Goal: Task Accomplishment & Management: Manage account settings

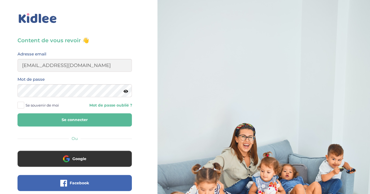
click at [85, 120] on button "Se connecter" at bounding box center [75, 119] width 114 height 13
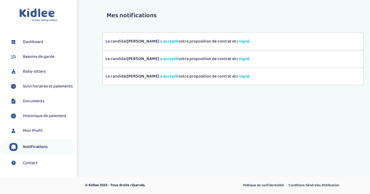
click at [34, 88] on span "Suivi horaires et paiements" at bounding box center [48, 86] width 50 height 6
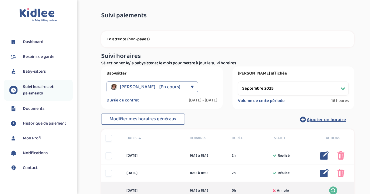
select select "septembre 2025"
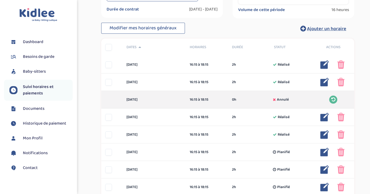
scroll to position [104, 0]
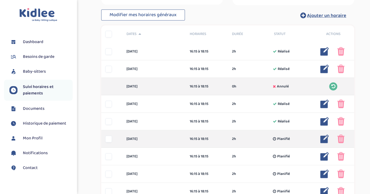
click at [340, 140] on img at bounding box center [340, 139] width 7 height 9
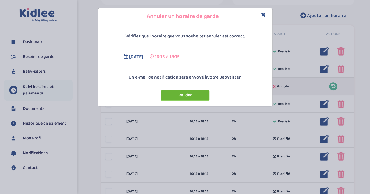
click at [197, 96] on button "Valider" at bounding box center [185, 95] width 48 height 11
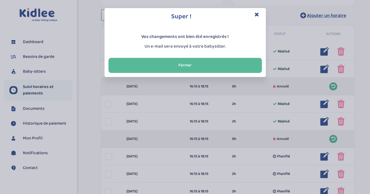
click at [257, 19] on h3 "Super !" at bounding box center [186, 16] width 154 height 9
click at [256, 15] on icon "Close" at bounding box center [257, 15] width 5 height 6
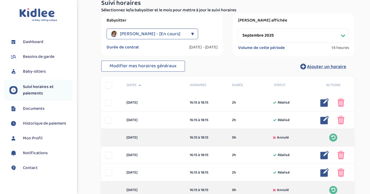
scroll to position [54, 0]
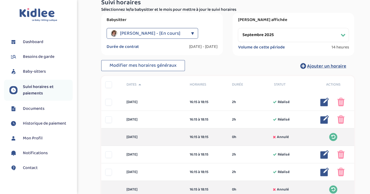
click at [43, 111] on span "Documents" at bounding box center [34, 109] width 22 height 6
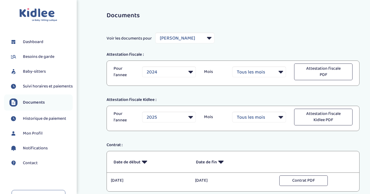
select select "29501"
select select "2024"
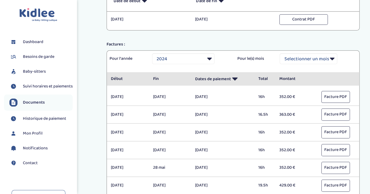
scroll to position [162, 0]
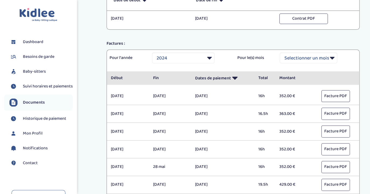
click at [40, 74] on span "Baby-sitters" at bounding box center [34, 71] width 23 height 6
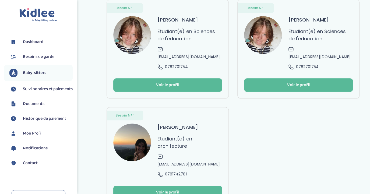
scroll to position [62, 0]
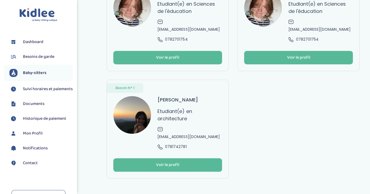
click at [142, 111] on img at bounding box center [132, 115] width 38 height 38
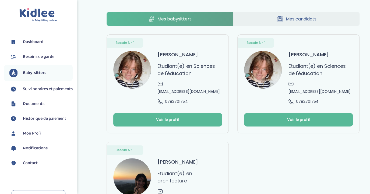
click at [38, 107] on span "Documents" at bounding box center [34, 104] width 22 height 6
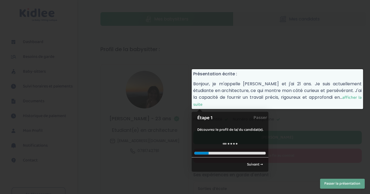
click at [159, 68] on div at bounding box center [185, 97] width 370 height 194
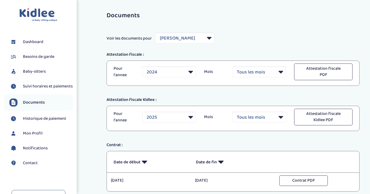
select select "29501"
select select "2024"
select select "33088"
click option "[PERSON_NAME]" at bounding box center [0, 0] width 0 height 0
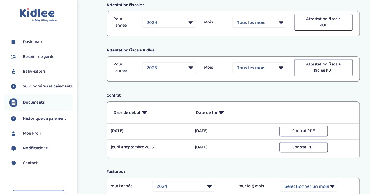
scroll to position [50, 0]
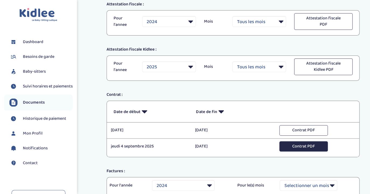
click at [295, 151] on button "Contrat PDF" at bounding box center [304, 146] width 48 height 11
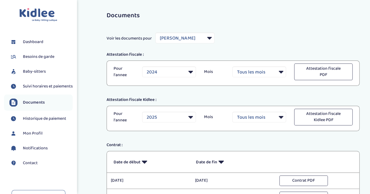
click at [35, 87] on span "Suivi horaires et paiements" at bounding box center [48, 86] width 50 height 6
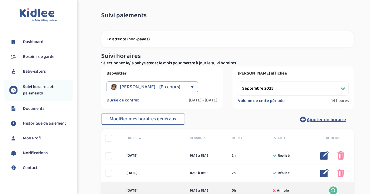
select select "septembre 2025"
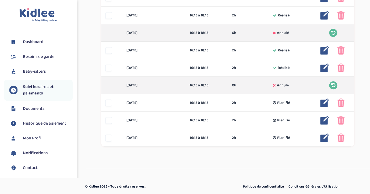
scroll to position [159, 0]
